Goal: Task Accomplishment & Management: Manage account settings

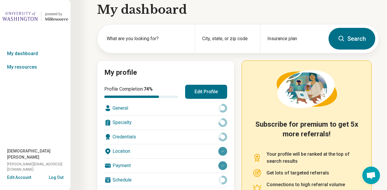
scroll to position [6, 0]
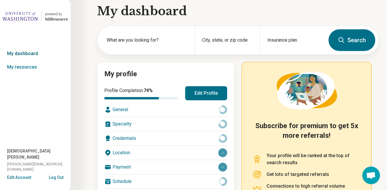
click at [31, 51] on link "My dashboard" at bounding box center [35, 54] width 70 height 14
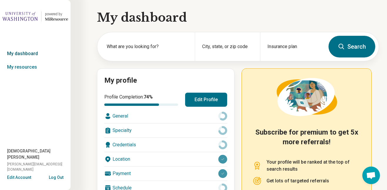
click at [29, 53] on link "My dashboard" at bounding box center [35, 54] width 70 height 14
click at [15, 67] on link "My resources" at bounding box center [35, 68] width 70 height 14
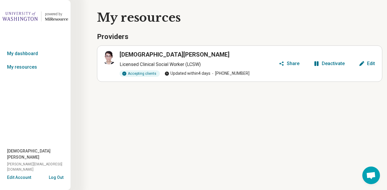
click at [294, 62] on div "Share" at bounding box center [293, 63] width 13 height 5
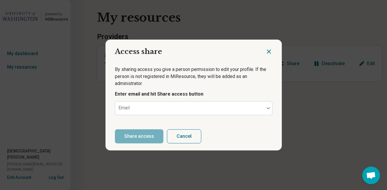
click at [270, 51] on icon "Close dialog" at bounding box center [268, 51] width 7 height 7
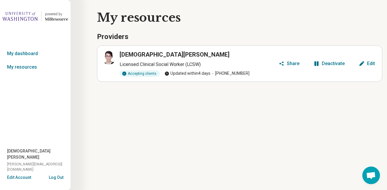
click at [365, 64] on button "Edit" at bounding box center [366, 63] width 21 height 9
